Goal: Find specific page/section: Find specific page/section

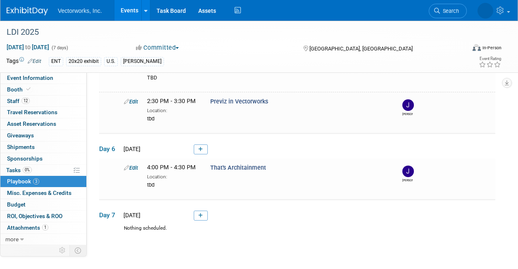
click at [133, 12] on link "Events" at bounding box center [130, 10] width 30 height 21
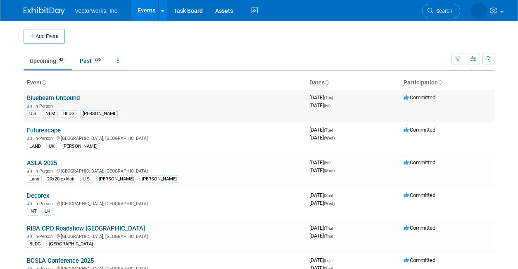
scroll to position [3, 0]
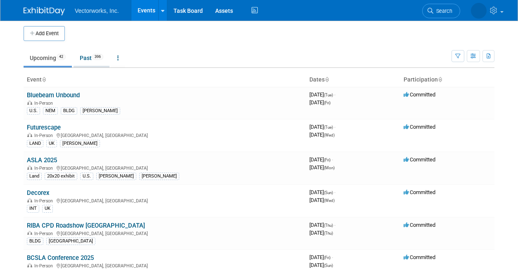
click at [91, 55] on link "Past 396" at bounding box center [92, 58] width 36 height 16
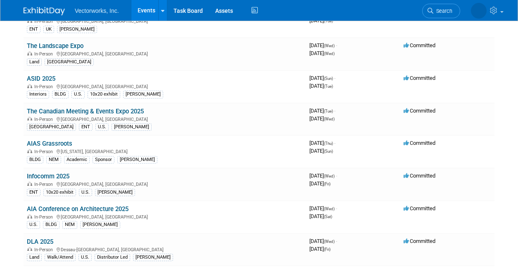
scroll to position [122, 0]
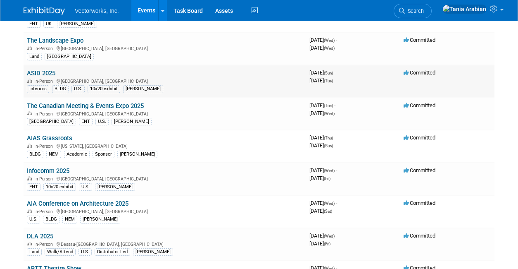
click at [55, 74] on link "ASID 2025" at bounding box center [41, 72] width 29 height 7
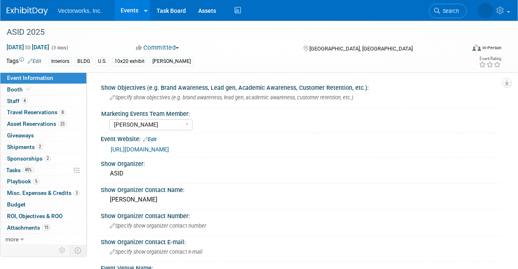
select select "[PERSON_NAME]"
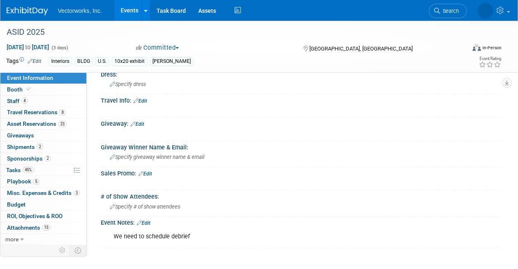
scroll to position [491, 0]
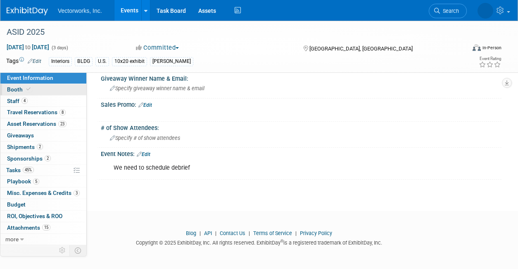
click at [18, 89] on span "Booth" at bounding box center [19, 89] width 25 height 7
